Goal: Navigation & Orientation: Find specific page/section

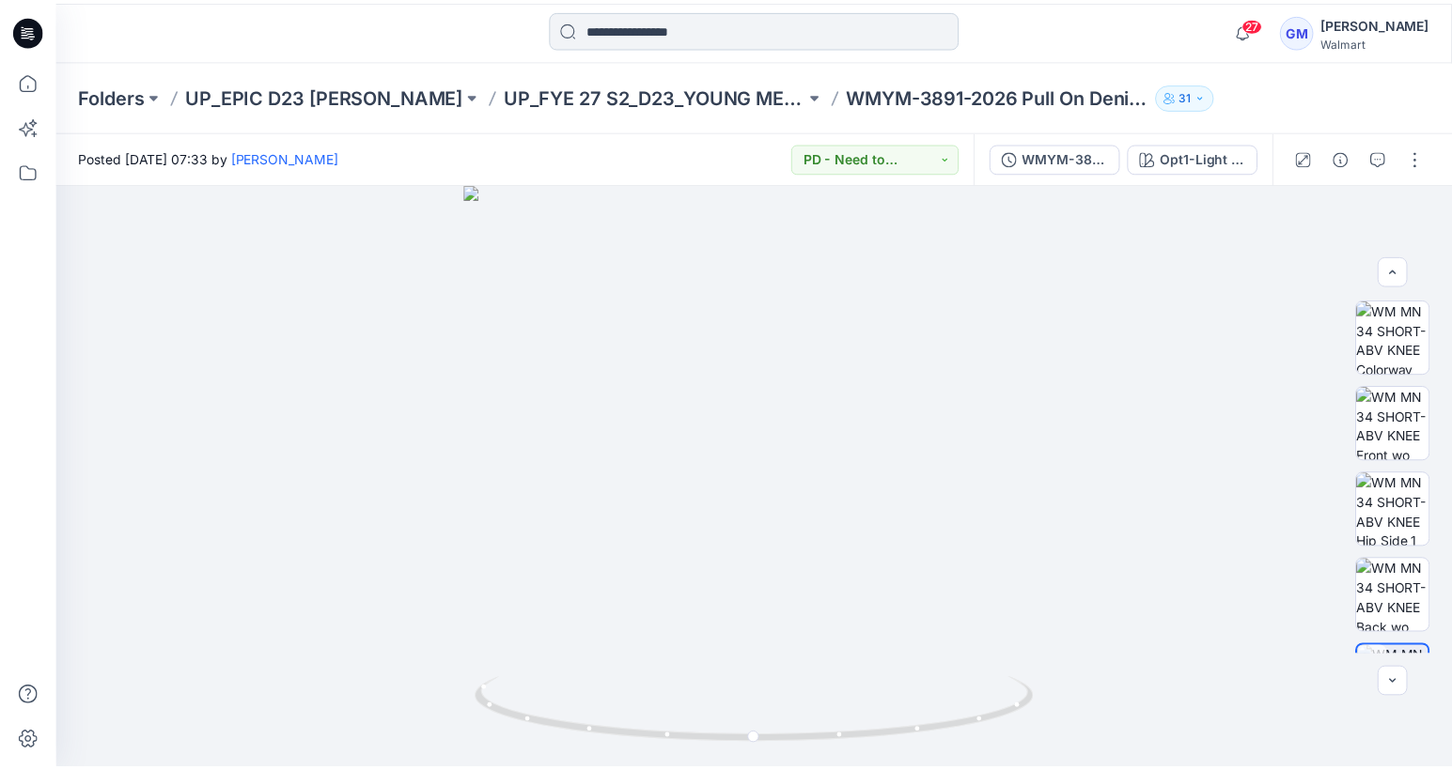
scroll to position [94, 0]
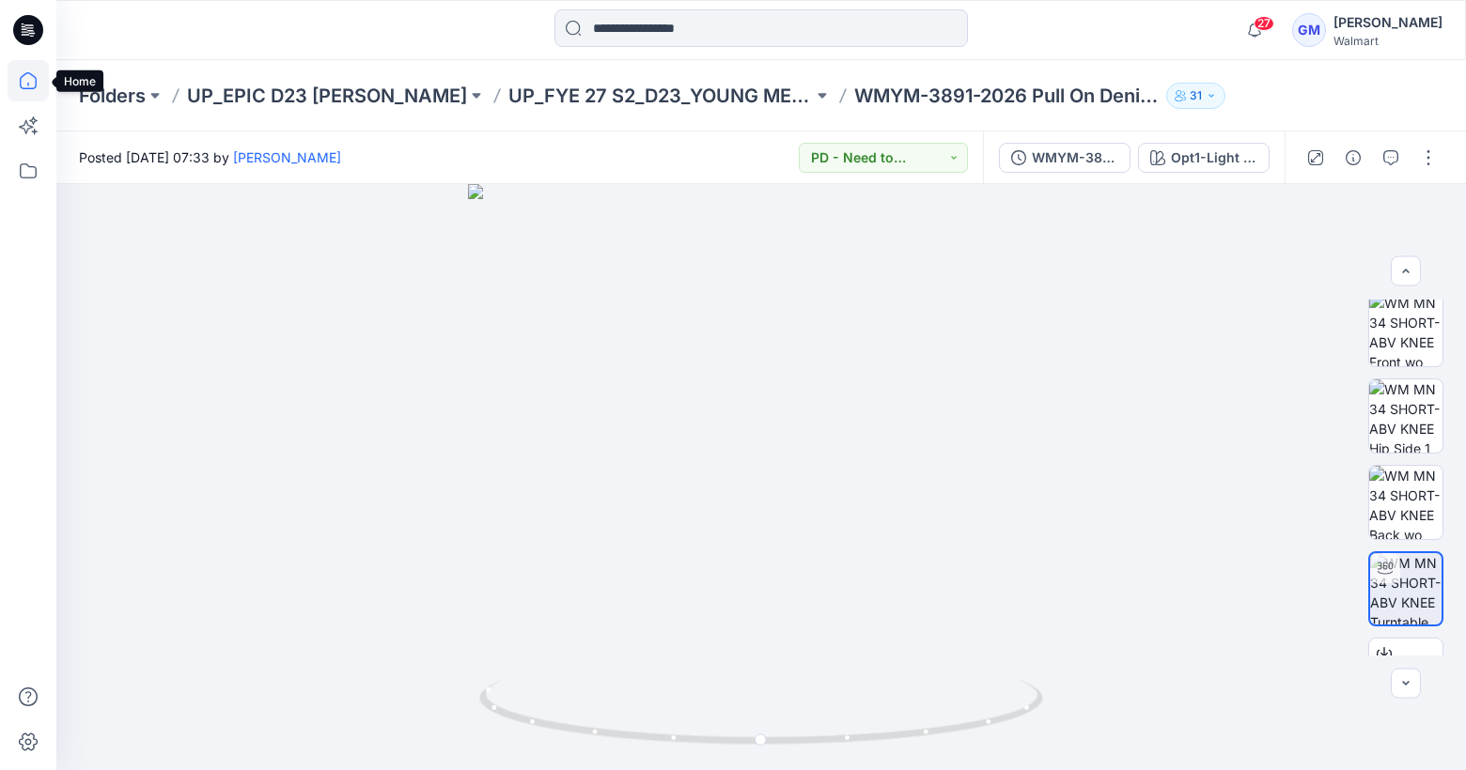
click at [38, 78] on icon at bounding box center [28, 80] width 41 height 41
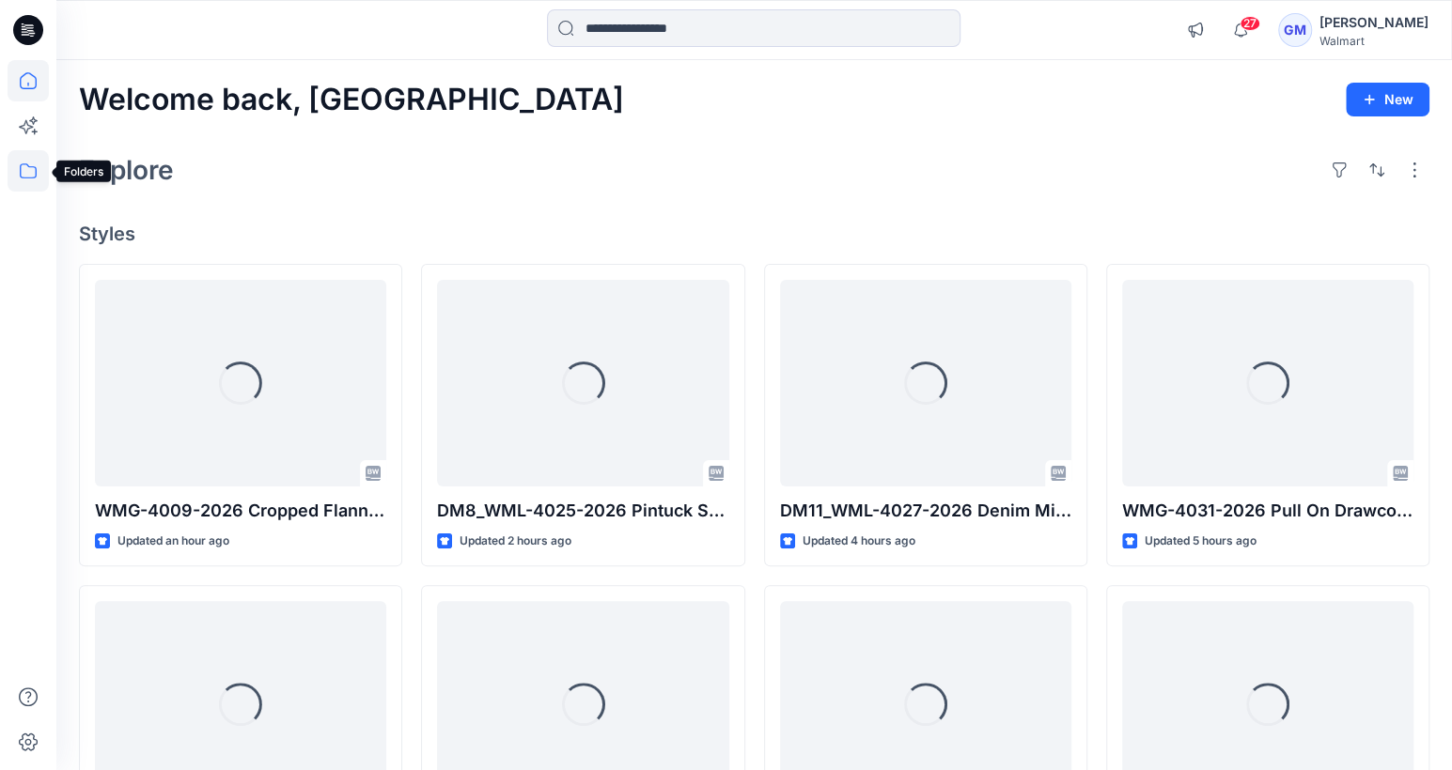
click at [13, 170] on icon at bounding box center [28, 170] width 41 height 41
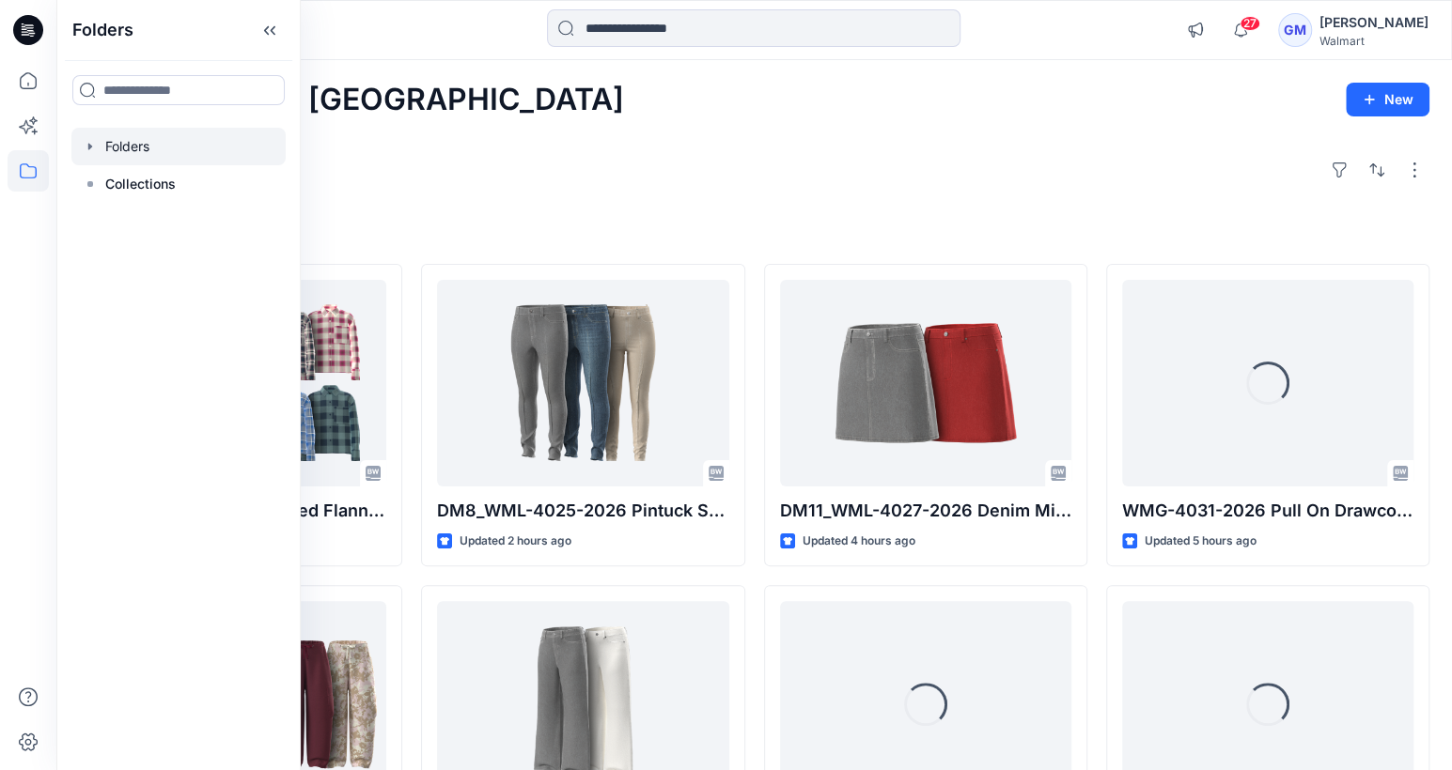
click at [137, 151] on div at bounding box center [178, 147] width 214 height 38
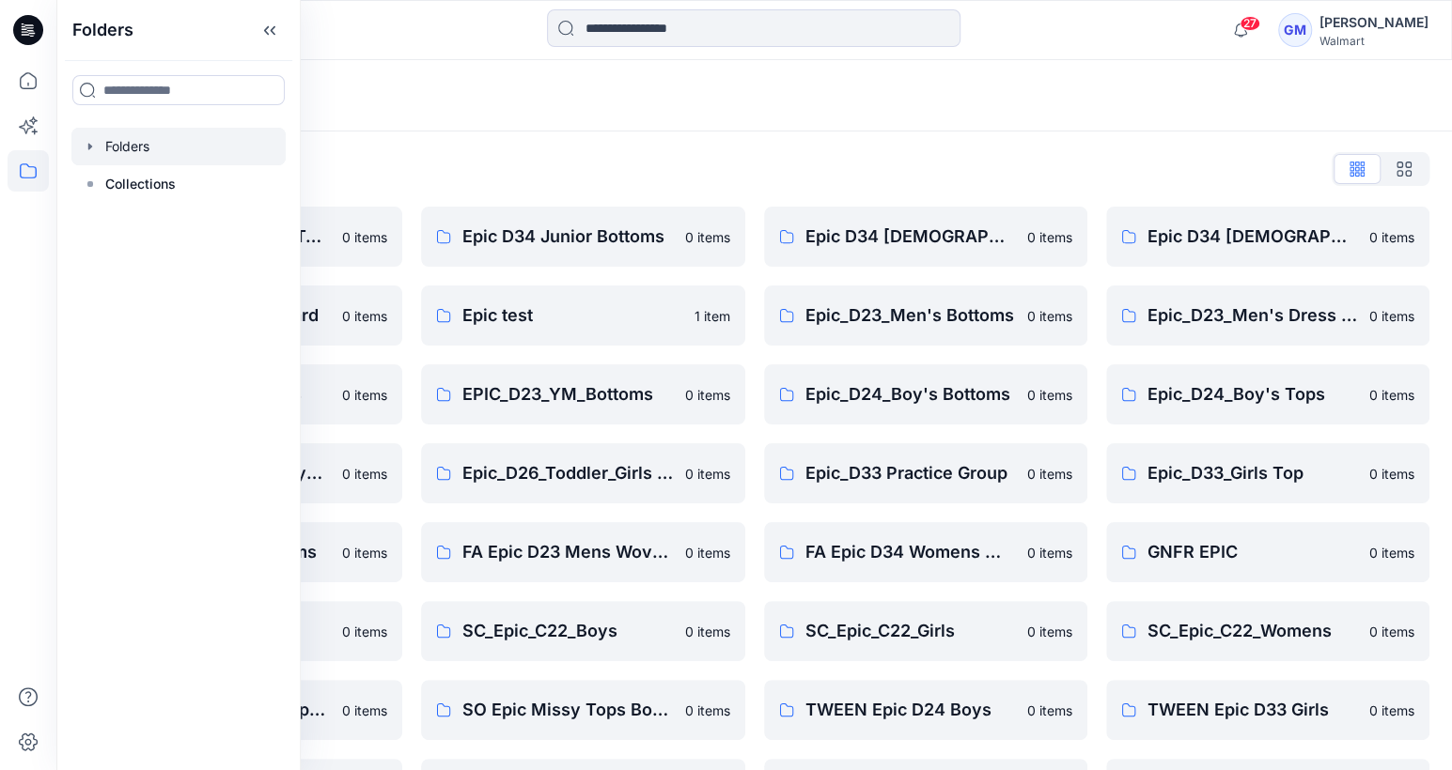
click at [526, 165] on div "Folders List" at bounding box center [754, 169] width 1350 height 30
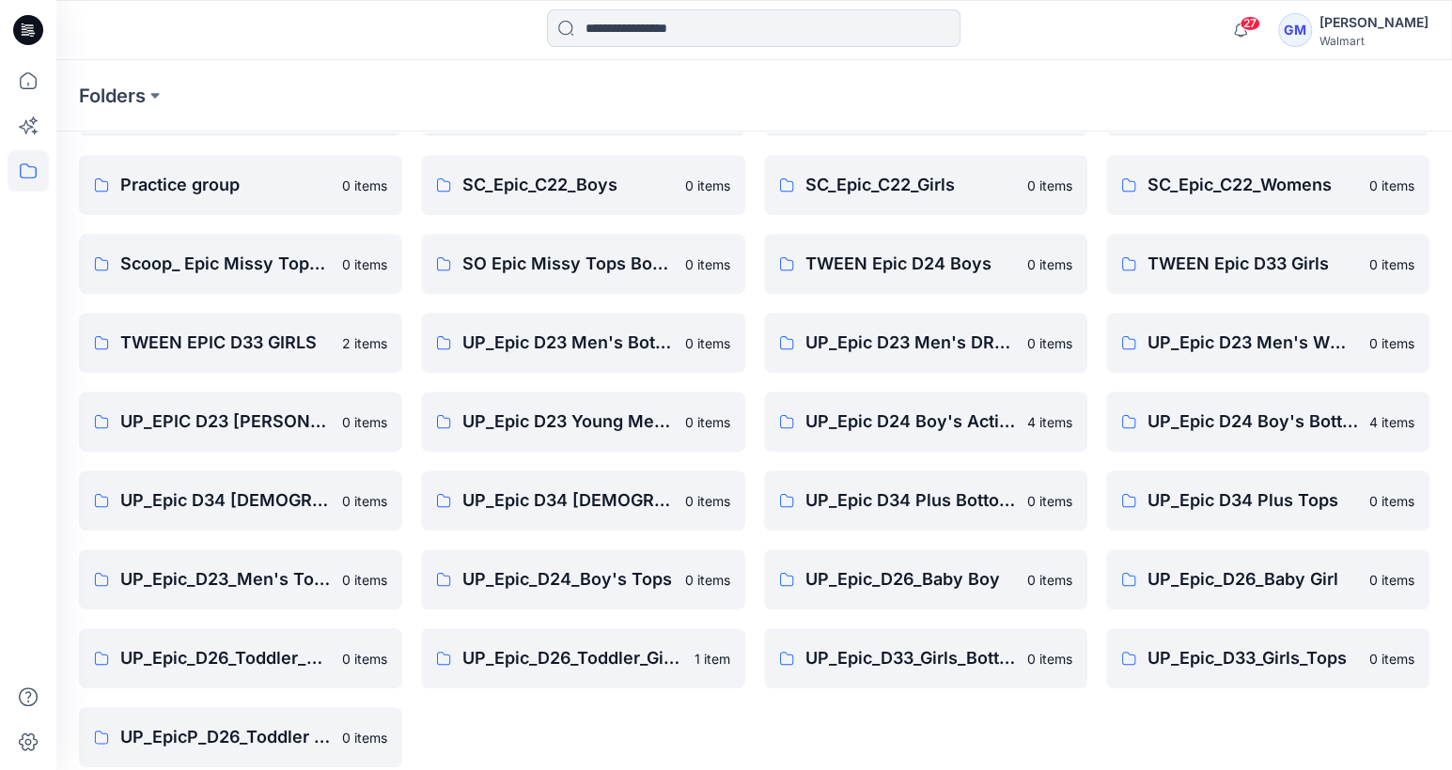
scroll to position [466, 0]
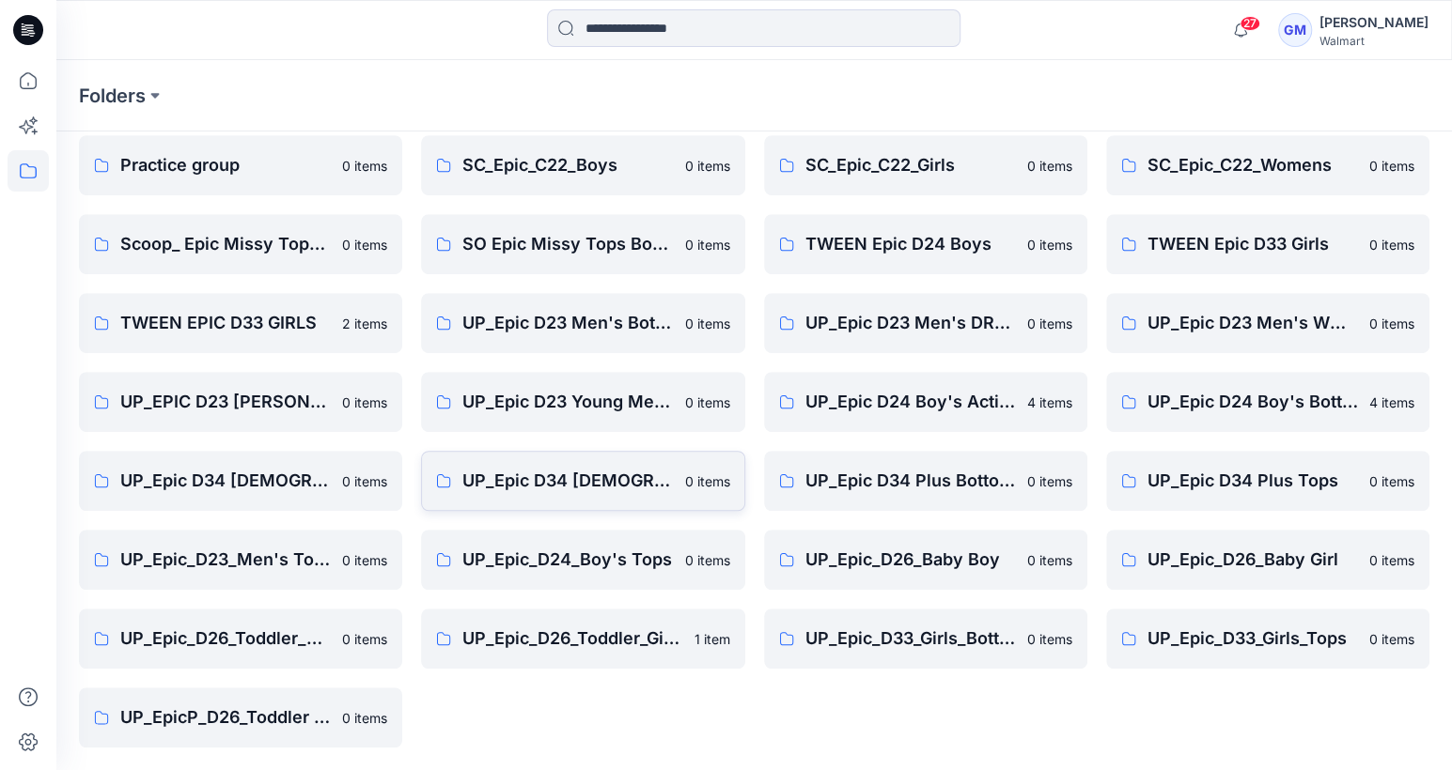
click at [533, 489] on p "UP_Epic D34 [DEMOGRAPHIC_DATA] Top" at bounding box center [567, 481] width 210 height 26
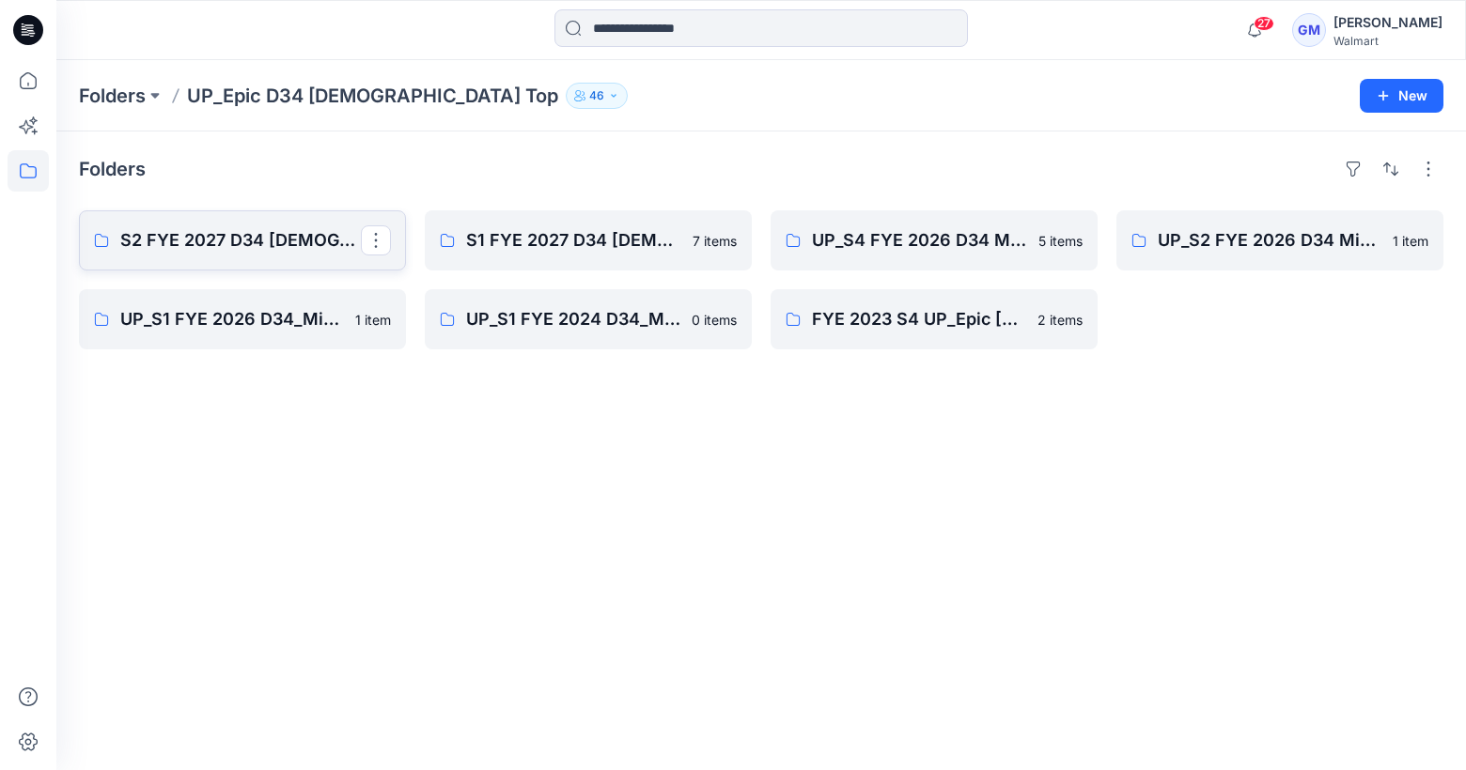
click at [256, 232] on p "S2 FYE 2027 D34 [DEMOGRAPHIC_DATA] Woven Tops and Jackets" at bounding box center [240, 240] width 241 height 26
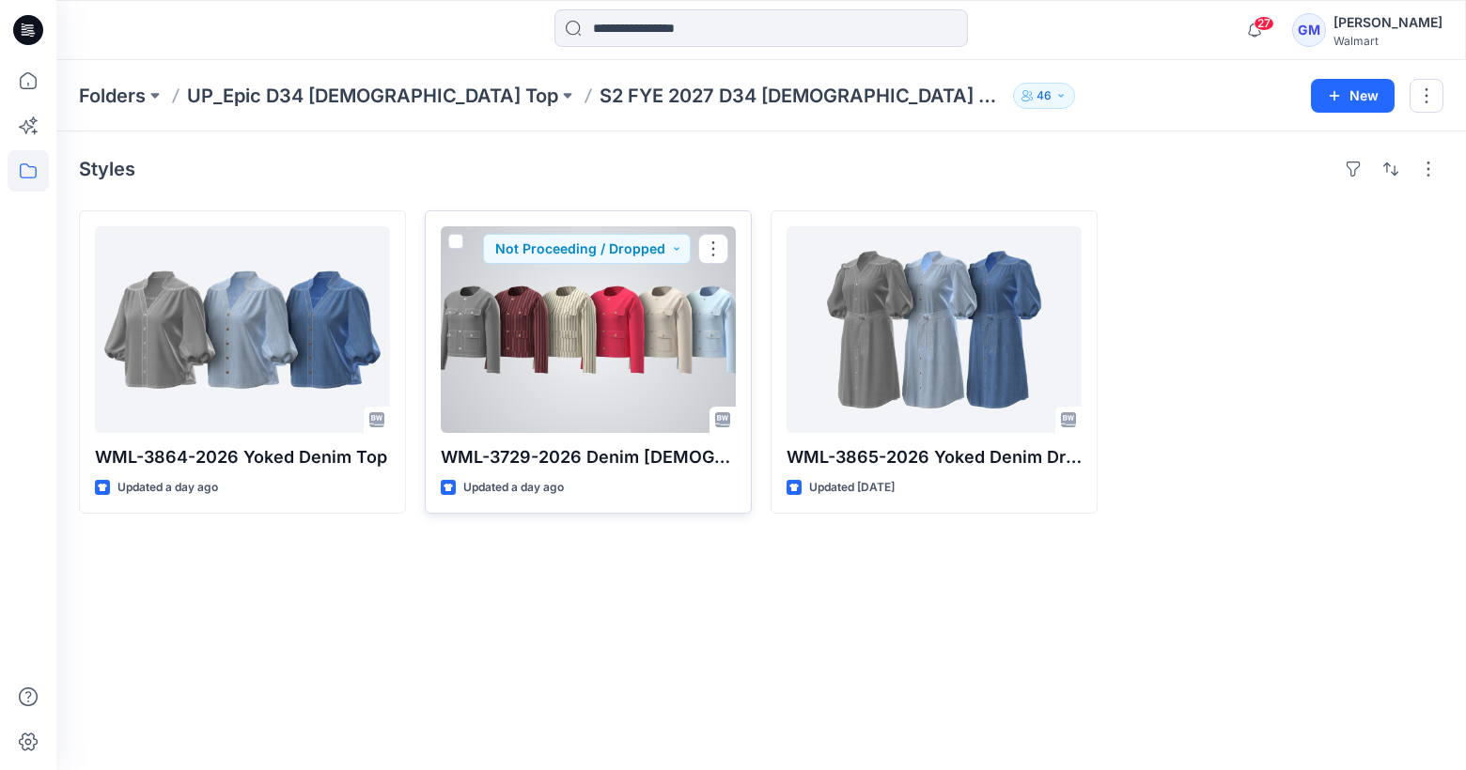
click at [528, 314] on div at bounding box center [588, 329] width 295 height 207
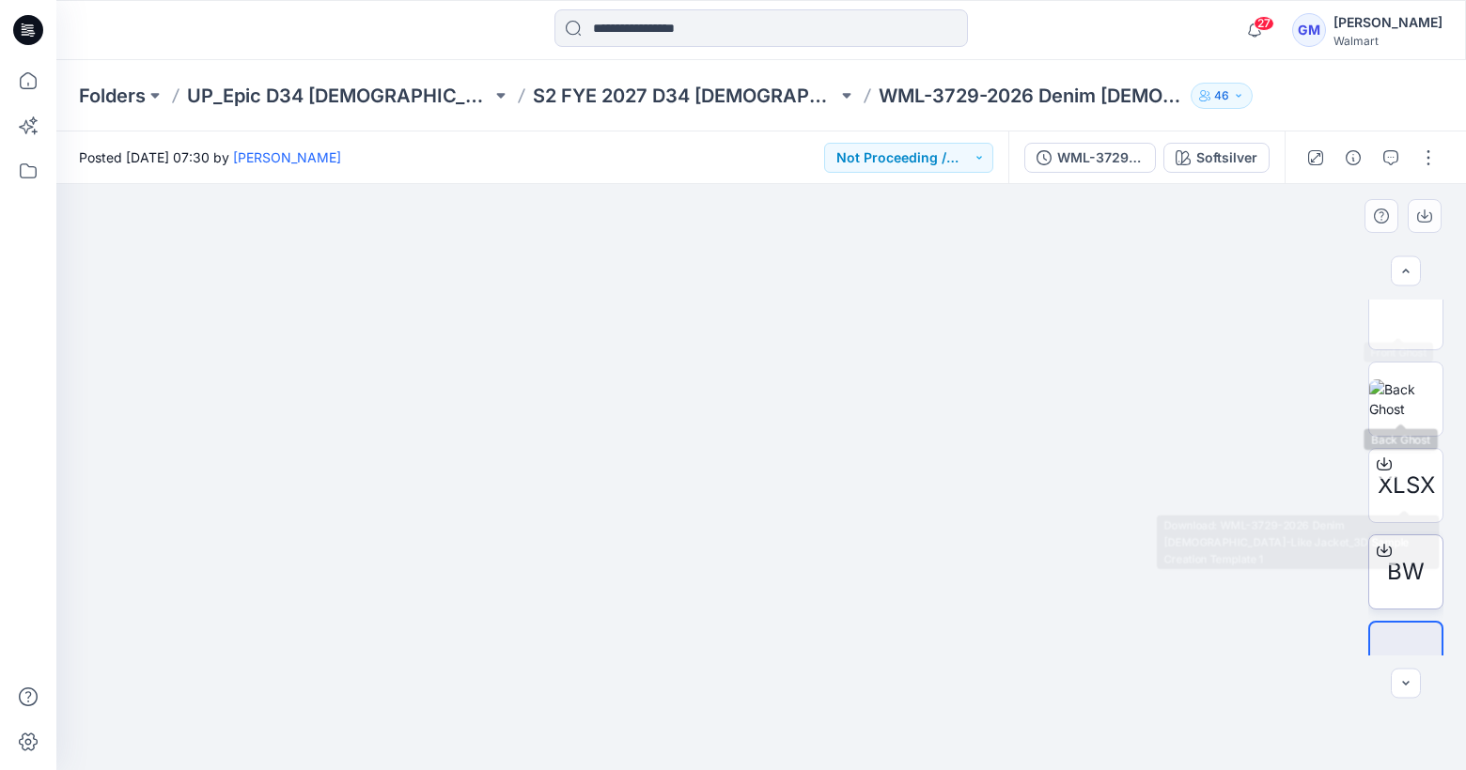
scroll to position [323, 0]
